Goal: Task Accomplishment & Management: Manage account settings

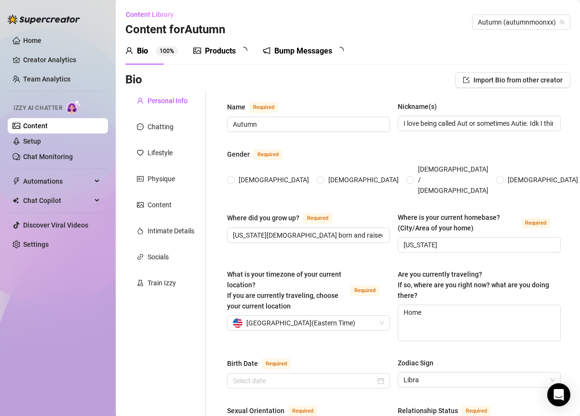
radio input "true"
type input "[DATE]"
click at [229, 52] on div "Products" at bounding box center [220, 51] width 31 height 12
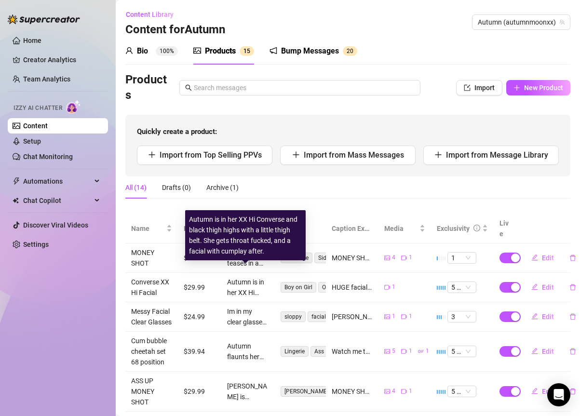
click at [243, 277] on div "Autumn is in her XX Hi Converse and black thigh highs with a little thigh belt.…" at bounding box center [247, 287] width 41 height 21
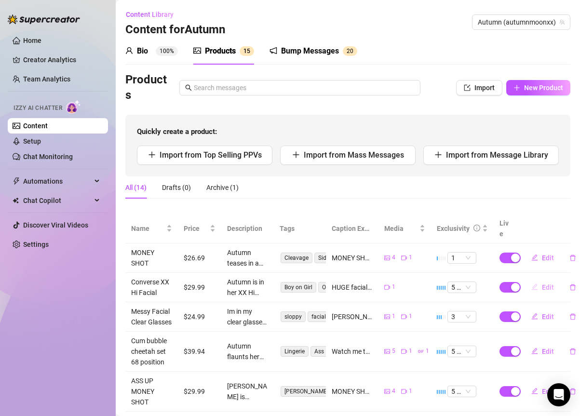
click at [542, 283] on span "Edit" at bounding box center [548, 287] width 12 height 8
type textarea "HUGE facial 💦 wearing my XX Hi Converse. The eye contact is gold, it will almos…"
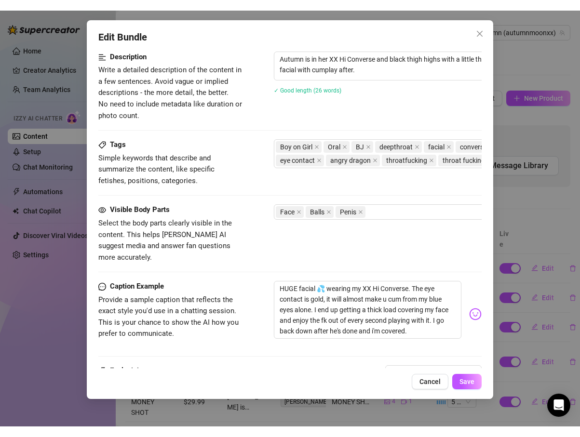
scroll to position [505, 0]
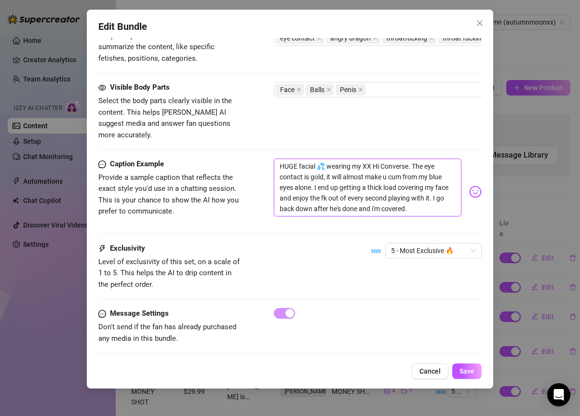
drag, startPoint x: 281, startPoint y: 157, endPoint x: 398, endPoint y: 208, distance: 127.9
click at [398, 208] on div "HUGE facial 💦 wearing my XX Hi Converse. The eye contact is gold, it will almos…" at bounding box center [377, 192] width 207 height 66
click at [473, 366] on button "Save" at bounding box center [466, 370] width 29 height 15
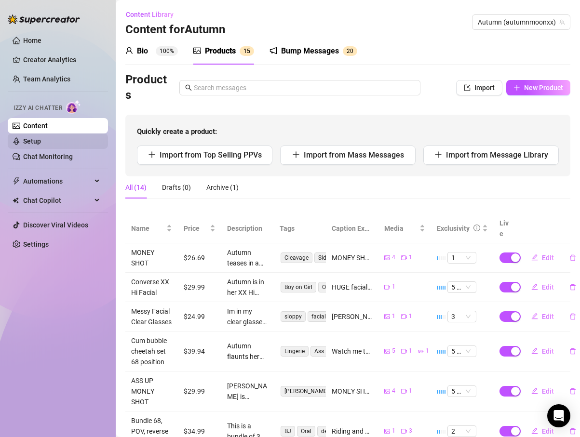
click at [41, 138] on link "Setup" at bounding box center [32, 141] width 18 height 8
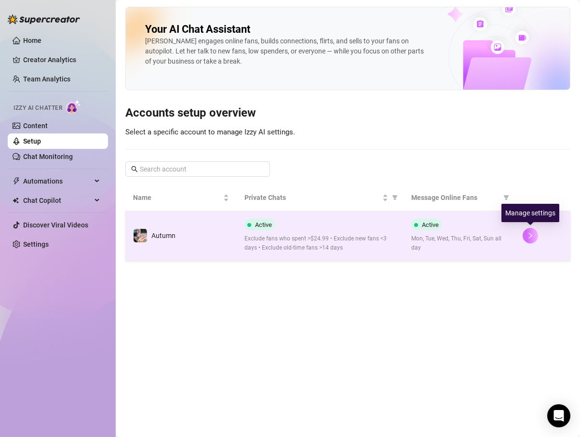
click at [527, 237] on icon "right" at bounding box center [530, 235] width 7 height 7
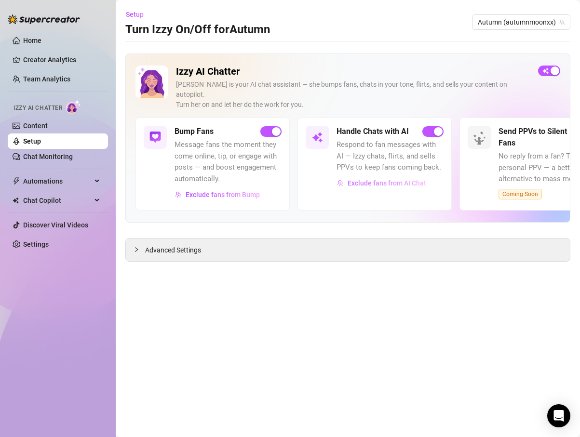
click at [413, 179] on span "Exclude fans from AI Chat" at bounding box center [386, 183] width 79 height 8
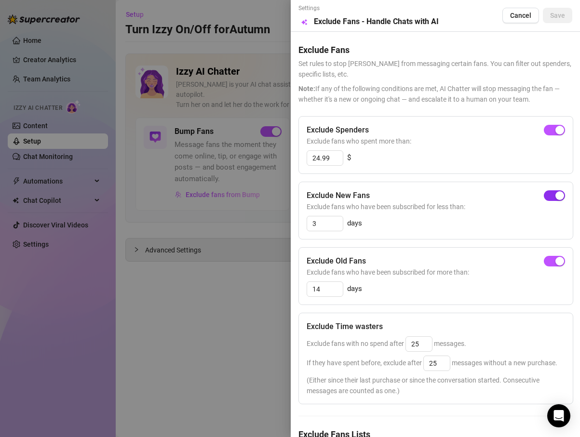
click at [555, 195] on div "button" at bounding box center [559, 195] width 9 height 9
drag, startPoint x: 342, startPoint y: 156, endPoint x: 302, endPoint y: 156, distance: 40.5
click at [302, 156] on div "Exclude Spenders Exclude fans who spent more than: 24.99 $" at bounding box center [435, 145] width 275 height 58
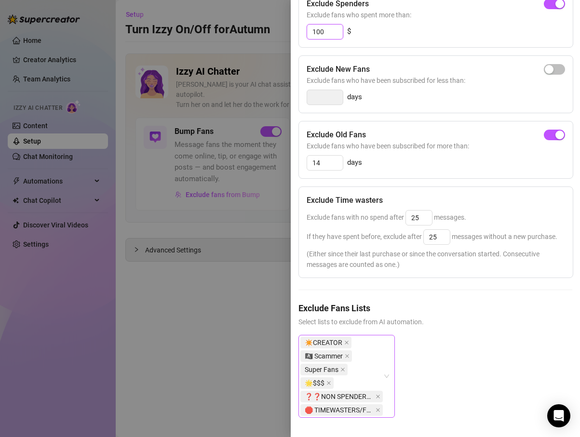
scroll to position [144, 0]
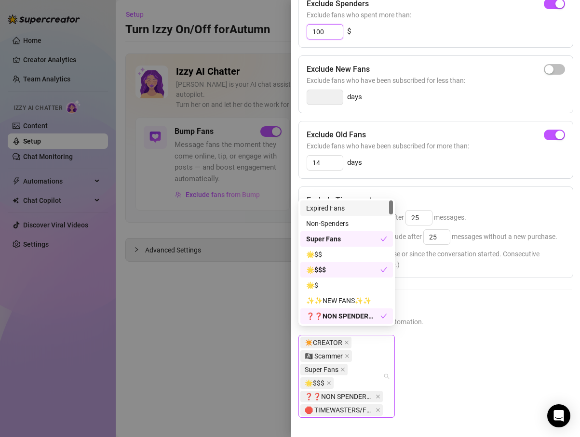
click at [380, 360] on div "✴️CREATOR 🏴‍☠️ Scammer Super Fans 🌟️$$$ ❓❓NON SPENDER❓❓ 🛑 TIMEWASTERS/FREELOADE…" at bounding box center [341, 376] width 82 height 81
type input "100"
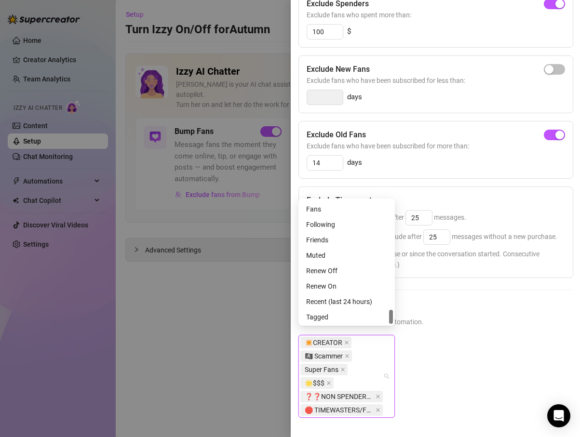
scroll to position [941, 0]
click at [484, 325] on div "Exclude Fans Lists Select lists to exclude from AI automation. ✴️CREATOR 🏴‍☠️ S…" at bounding box center [435, 368] width 274 height 132
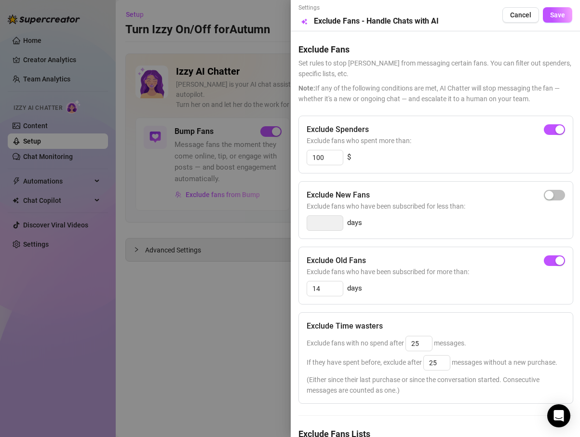
scroll to position [0, 0]
click at [558, 188] on div "Exclude New Fans Exclude fans who have been subscribed for less than: days" at bounding box center [435, 211] width 275 height 58
click at [553, 197] on span "button" at bounding box center [553, 195] width 21 height 11
type input "3"
click at [336, 230] on div "3" at bounding box center [324, 223] width 37 height 15
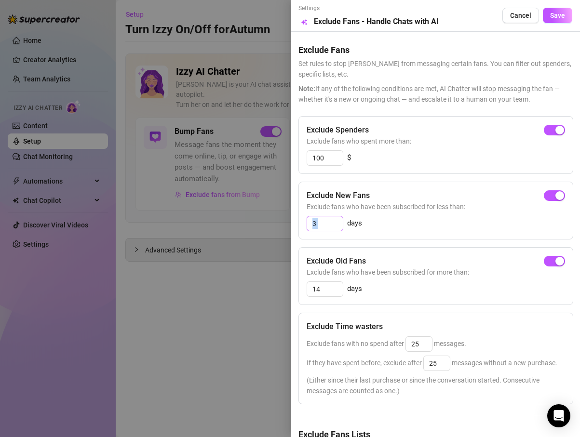
click at [336, 230] on div "3" at bounding box center [324, 223] width 37 height 15
click at [543, 195] on span "button" at bounding box center [553, 195] width 21 height 11
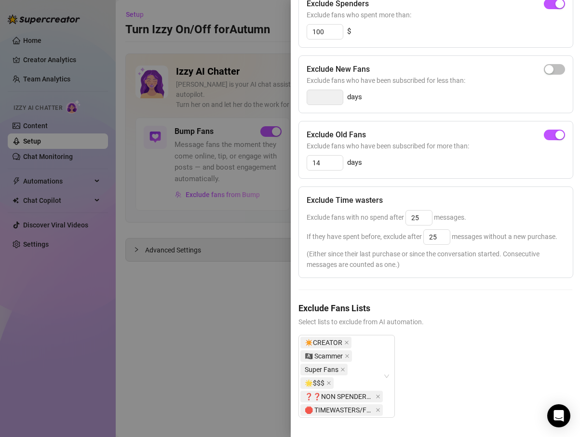
scroll to position [144, 0]
click at [386, 365] on div "✴️CREATOR 🏴‍☠️ Scammer Super Fans 🌟️$$$ ❓❓NON SPENDER❓❓ 🛑 TIMEWASTERS/FREELOADE…" at bounding box center [346, 376] width 96 height 83
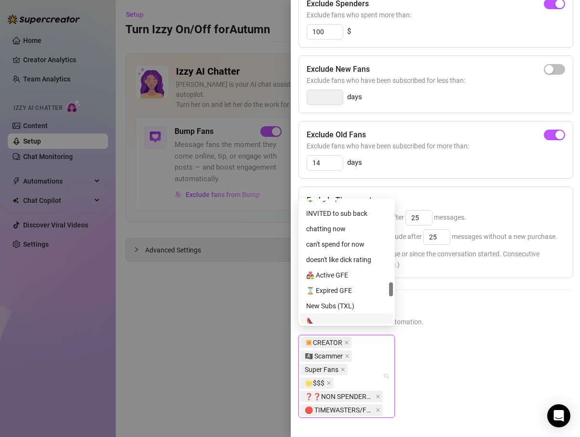
scroll to position [690, 0]
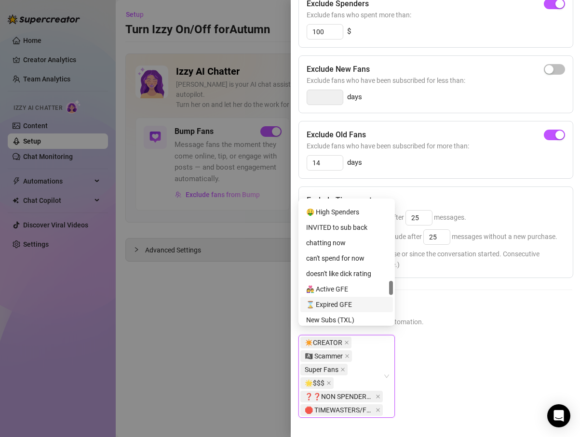
click at [502, 340] on div "✴️CREATOR, 🏴‍☠️ Scammer, Super Fans, 🌟️$$$, ❓❓NON SPENDER❓❓, 🛑 TIMEWASTERS/FREE…" at bounding box center [435, 384] width 274 height 98
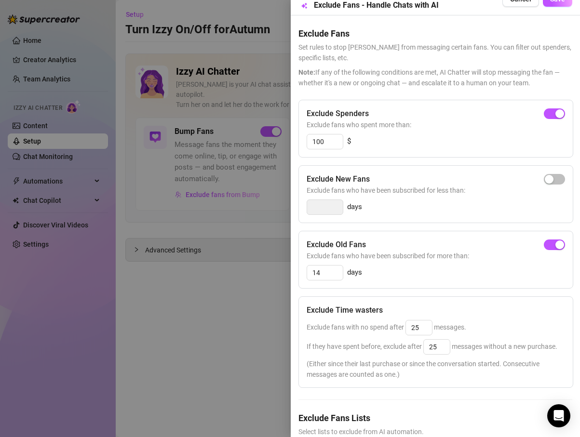
scroll to position [0, 0]
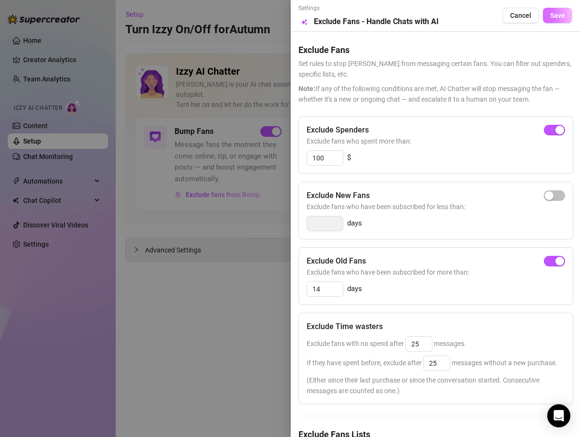
click at [552, 20] on button "Save" at bounding box center [557, 15] width 29 height 15
